Goal: Task Accomplishment & Management: Complete application form

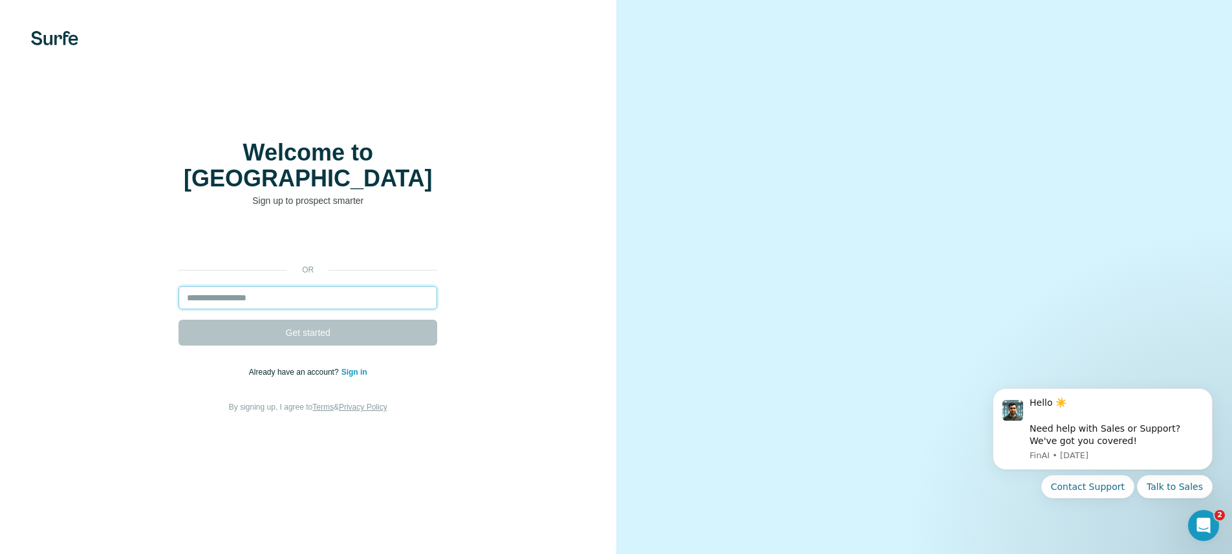
click at [303, 303] on input "email" at bounding box center [307, 297] width 259 height 23
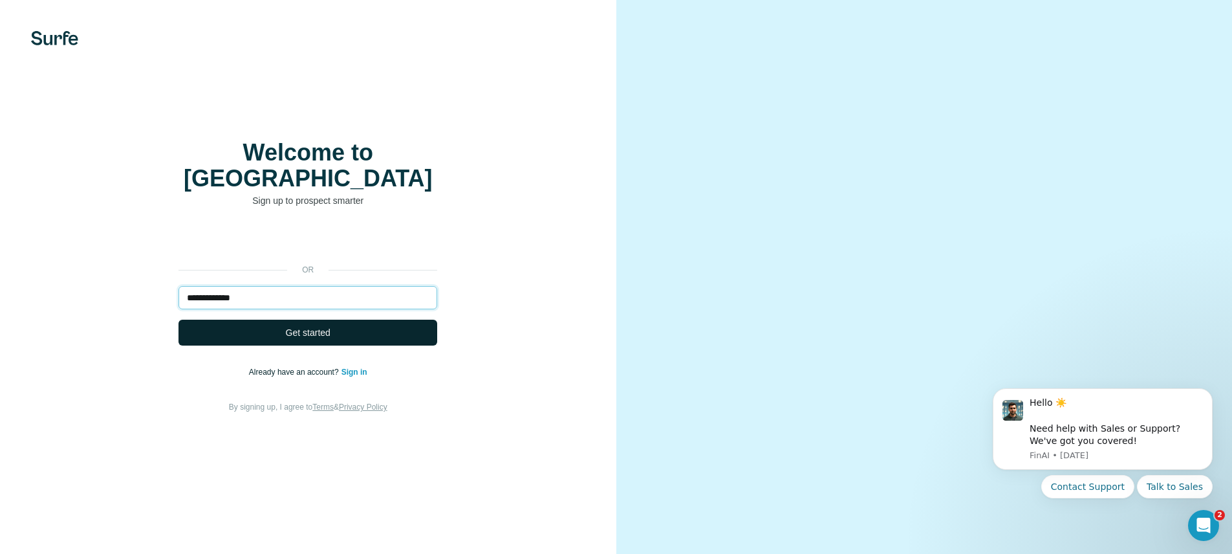
type input "**********"
click at [379, 341] on button "Get started" at bounding box center [307, 332] width 259 height 26
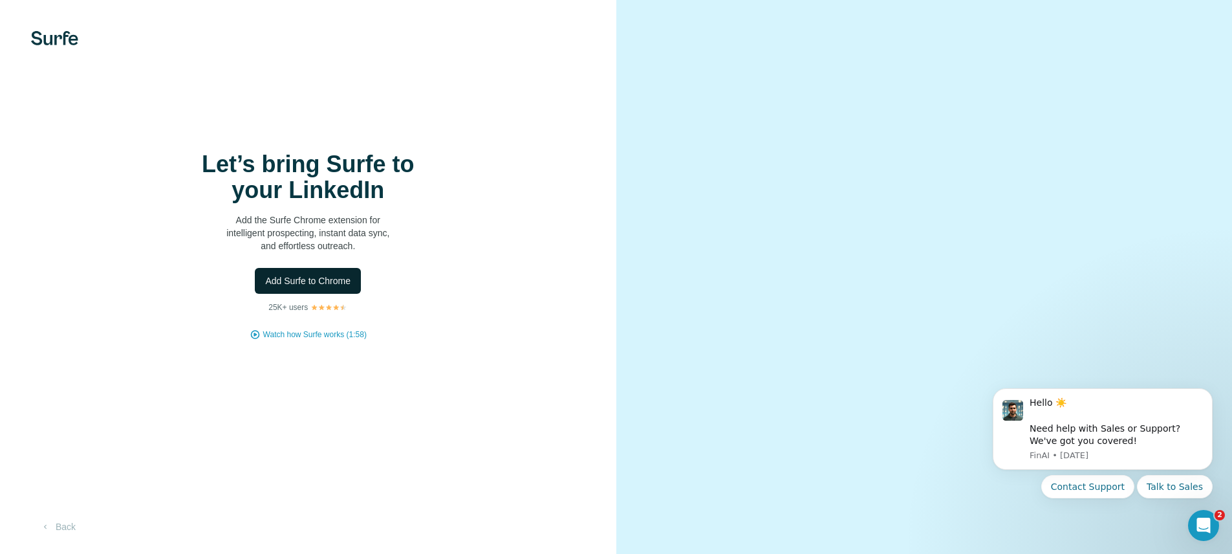
click at [338, 287] on span "Add Surfe to Chrome" at bounding box center [307, 280] width 85 height 13
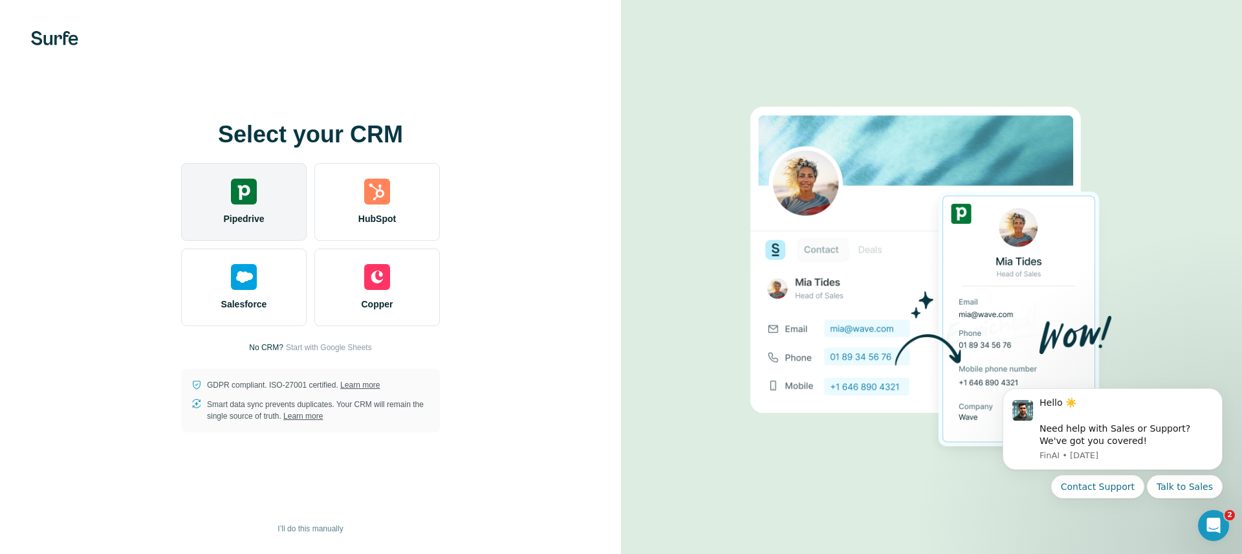
click at [245, 204] on img at bounding box center [244, 191] width 26 height 26
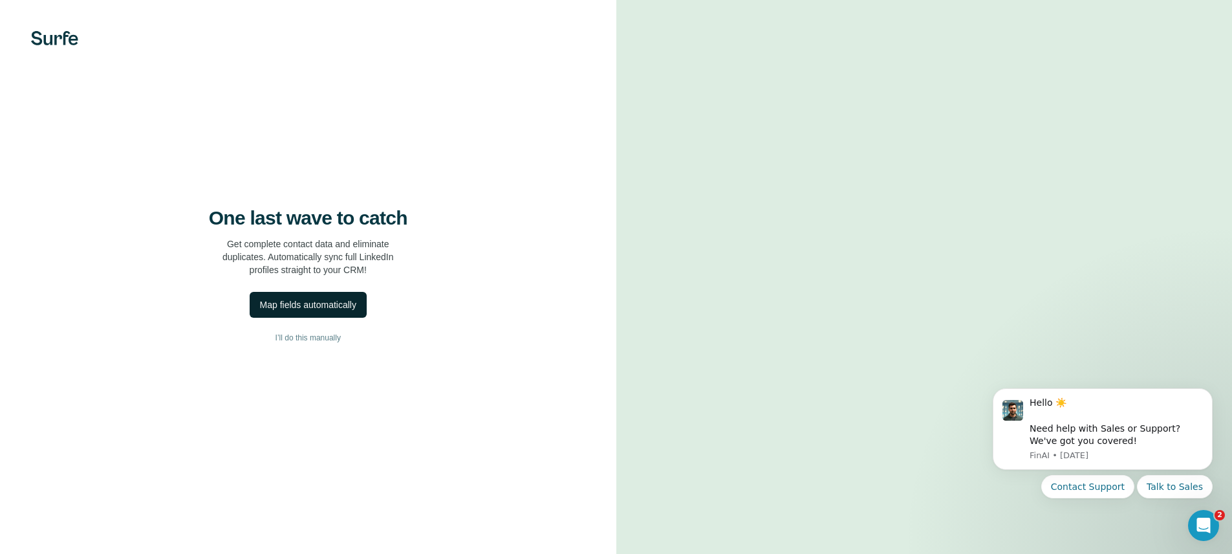
click at [349, 311] on div "Map fields automatically" at bounding box center [308, 304] width 96 height 13
